Goal: Task Accomplishment & Management: Complete application form

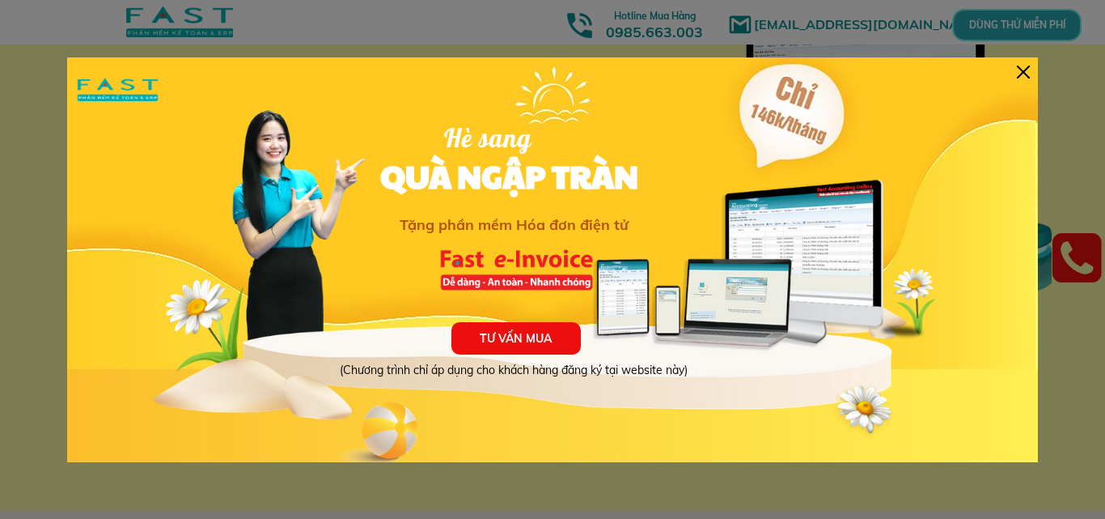
click at [1028, 66] on div at bounding box center [1023, 72] width 13 height 13
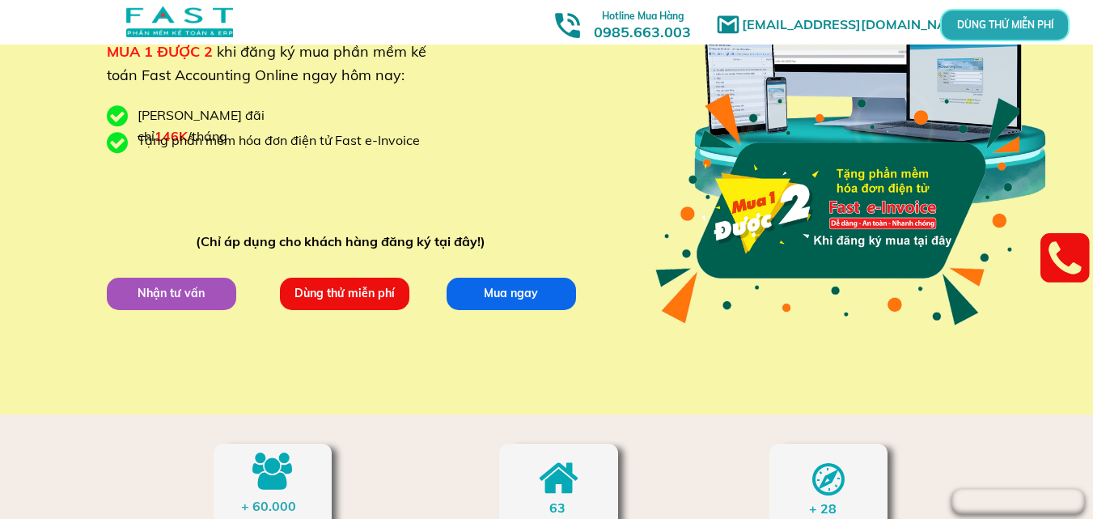
scroll to position [221, 0]
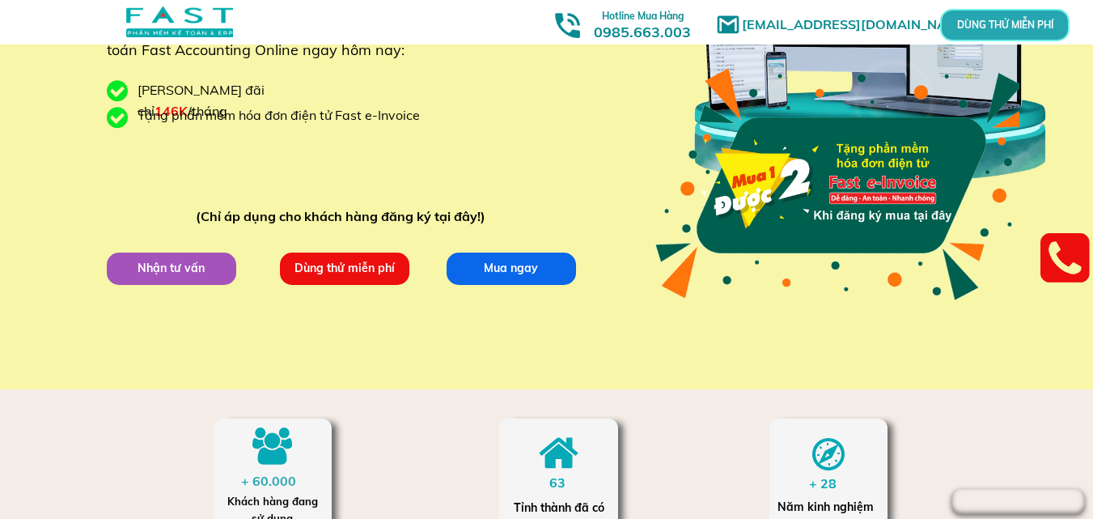
click at [375, 273] on p "Dùng thử miễn phí" at bounding box center [343, 268] width 131 height 33
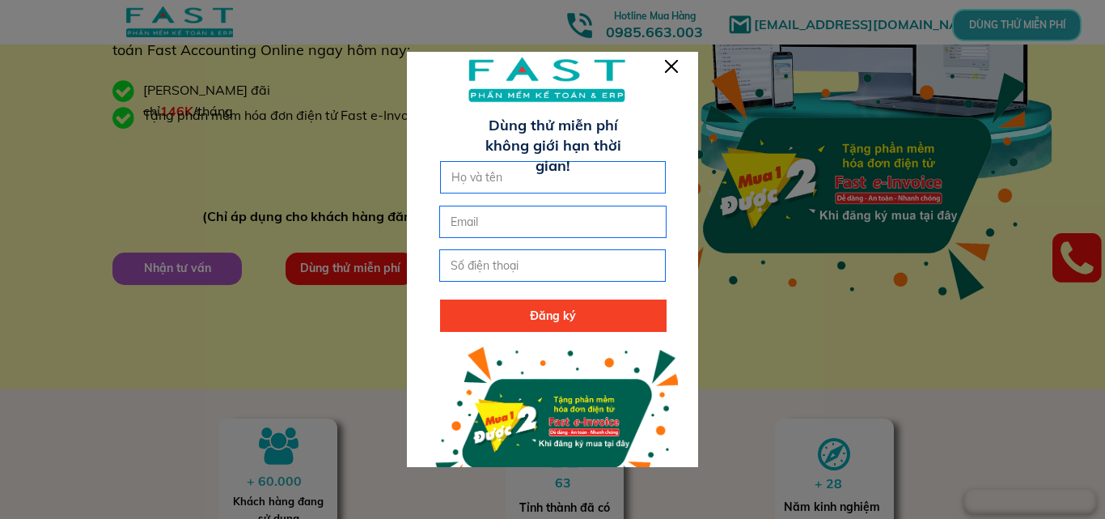
scroll to position [0, 0]
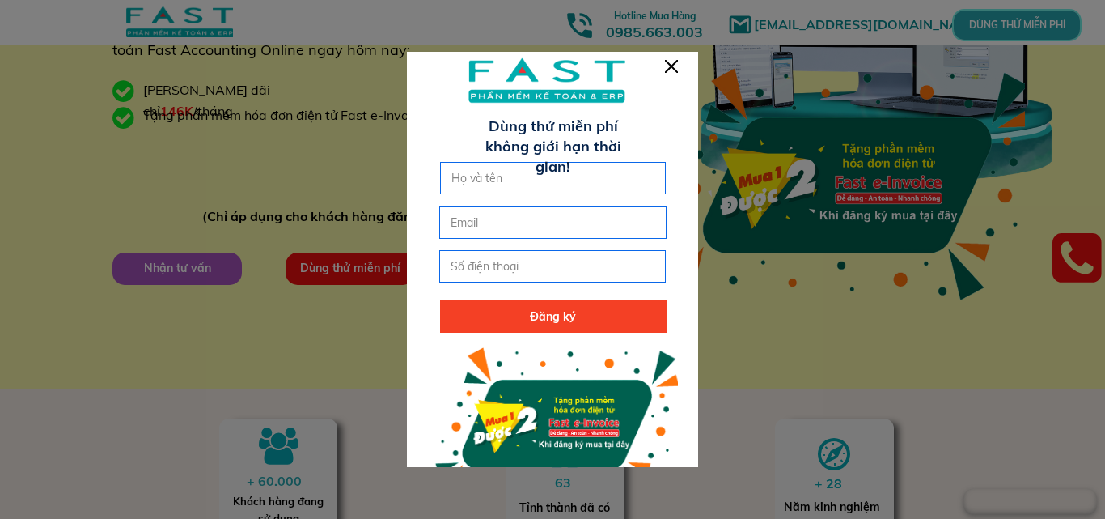
click at [532, 172] on input "text" at bounding box center [553, 178] width 212 height 31
type input "Giang"
click at [491, 224] on input "email" at bounding box center [553, 222] width 212 height 31
type input "[EMAIL_ADDRESS][DOMAIN_NAME]"
click at [535, 264] on input "tel" at bounding box center [553, 266] width 212 height 31
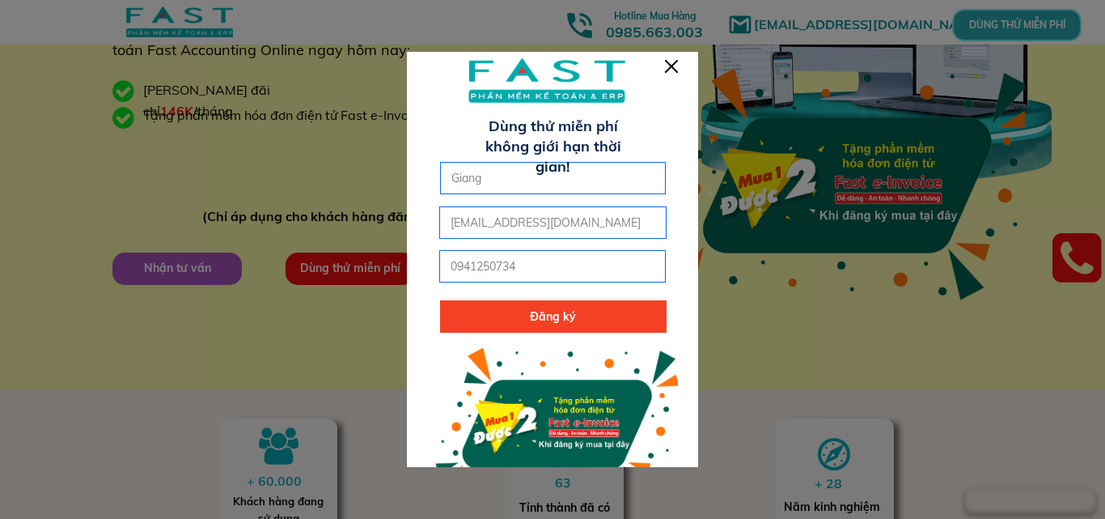
type input "0941250734"
click at [526, 312] on p "Đăng ký" at bounding box center [553, 316] width 227 height 32
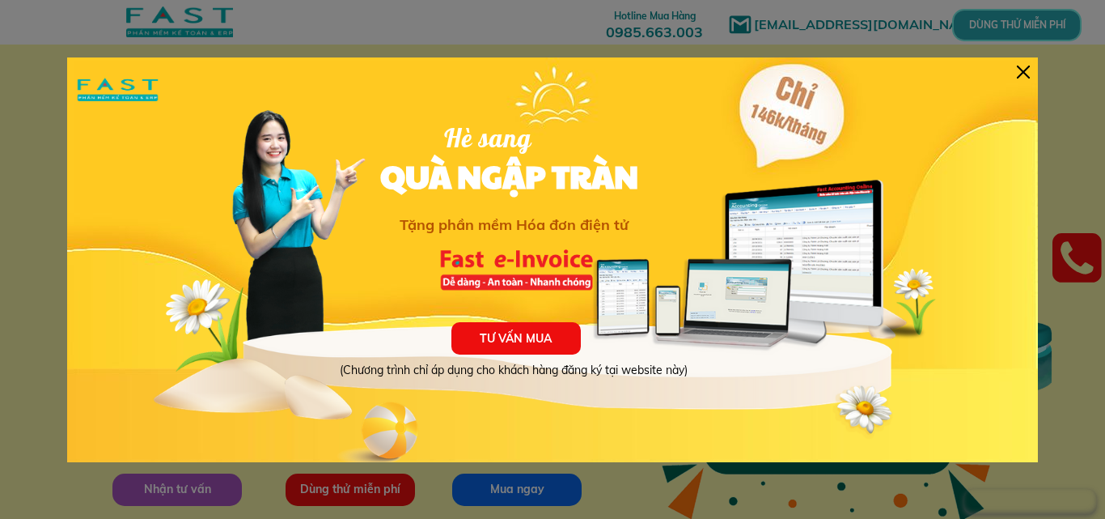
click at [1025, 67] on div at bounding box center [1023, 72] width 13 height 13
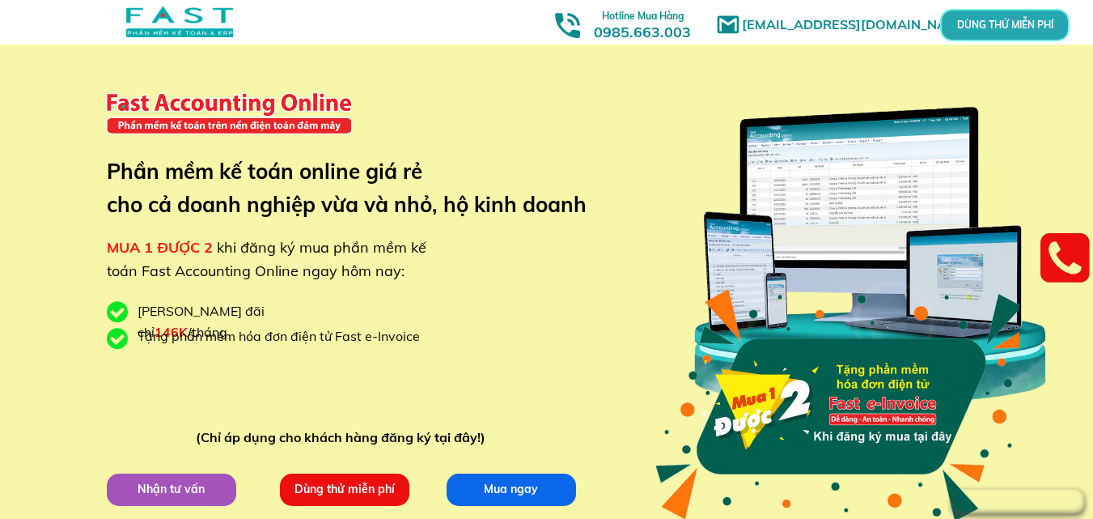
click at [1026, 29] on p "DÙNG THỬ MIỄN PHÍ" at bounding box center [1004, 25] width 45 height 11
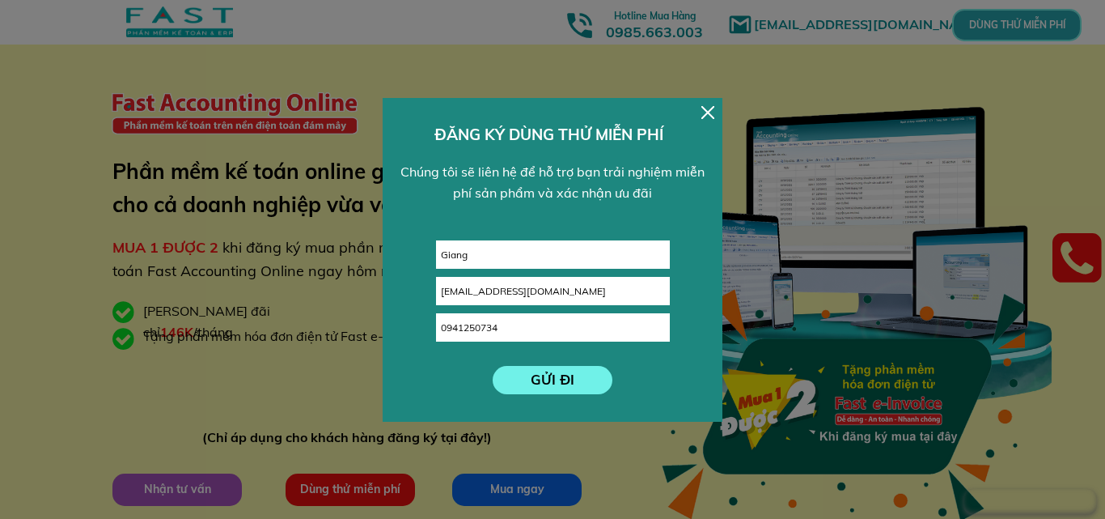
click at [556, 379] on p "GỬI ĐI" at bounding box center [553, 380] width 121 height 28
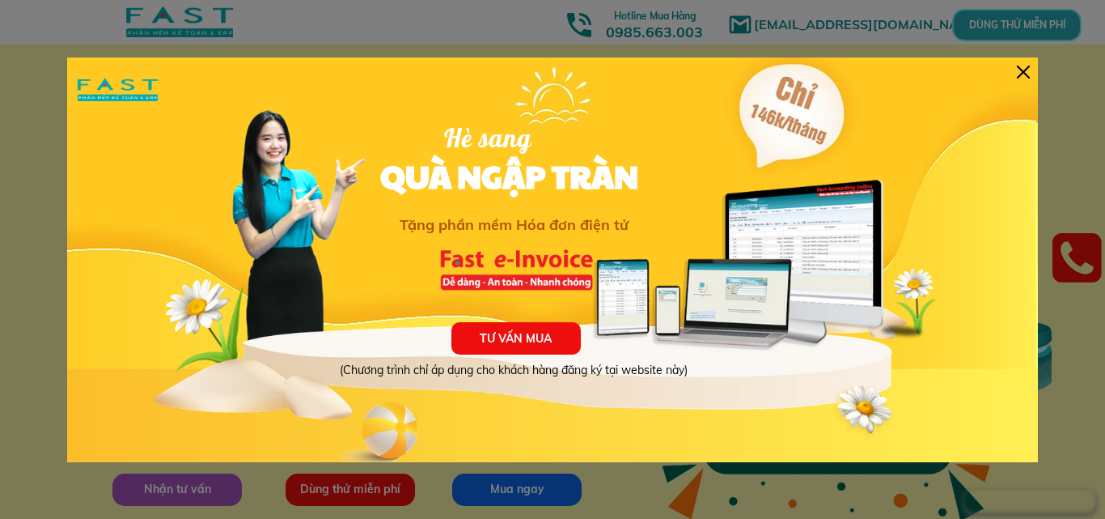
click at [1029, 75] on div at bounding box center [1023, 72] width 13 height 13
